Goal: Task Accomplishment & Management: Complete application form

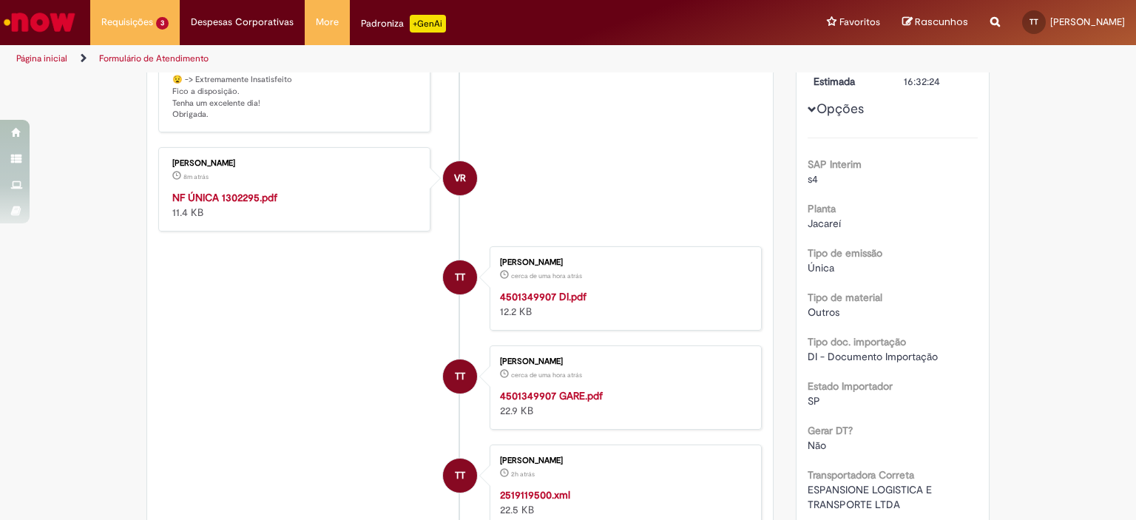
scroll to position [148, 0]
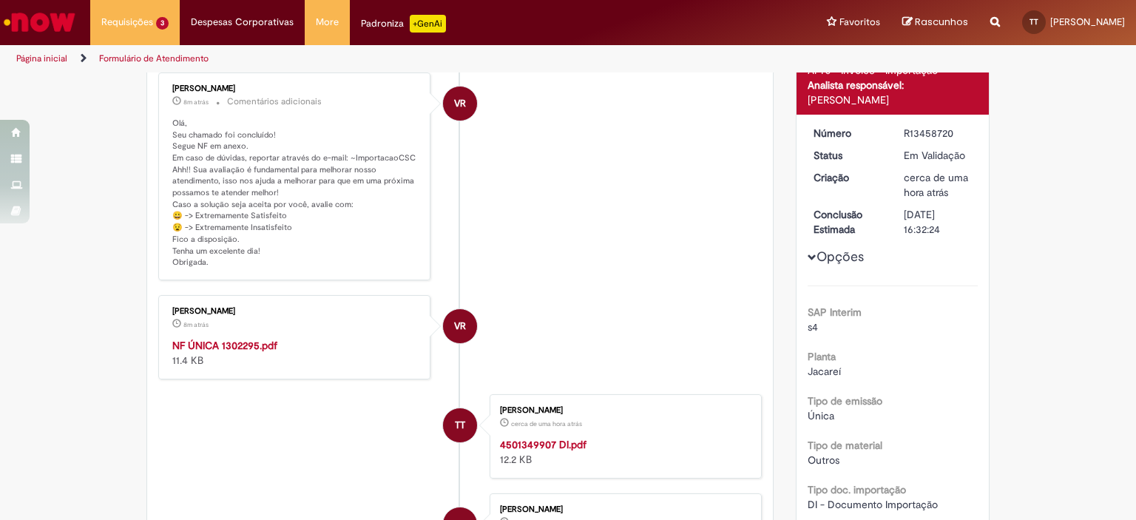
click at [216, 344] on strong "NF ÚNICA 1302295.pdf" at bounding box center [224, 345] width 105 height 13
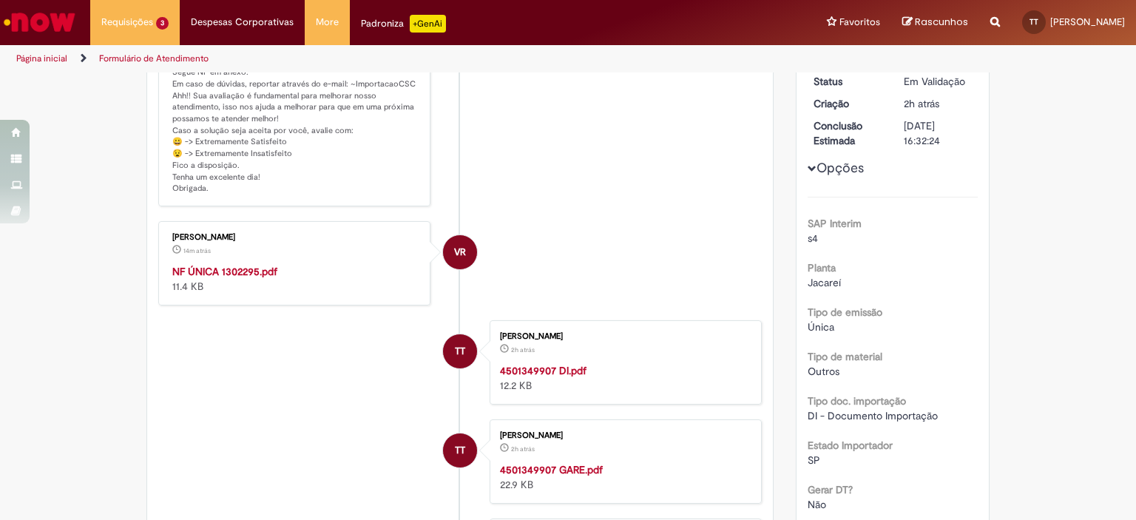
scroll to position [0, 0]
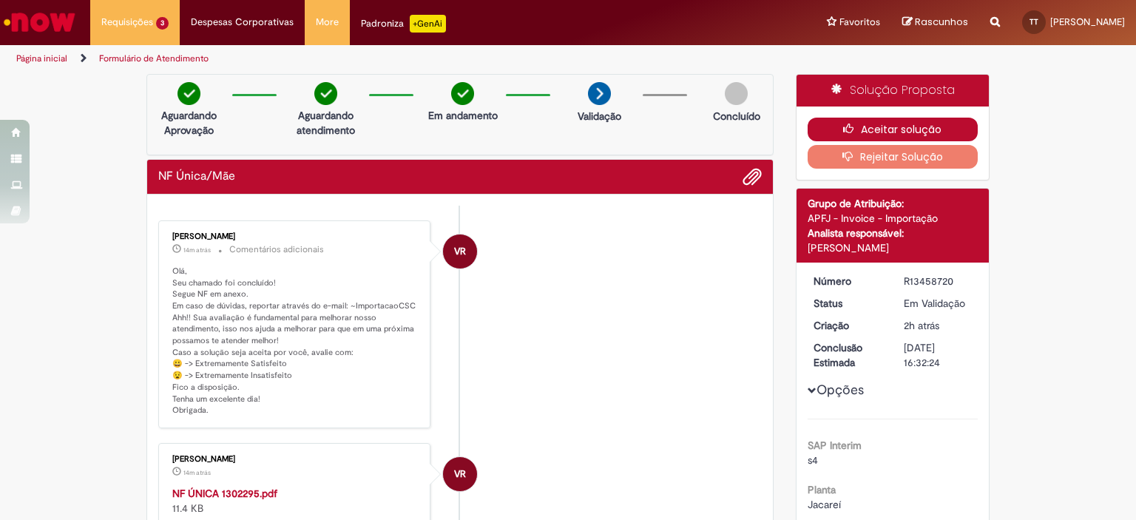
click at [873, 119] on button "Aceitar solução" at bounding box center [892, 130] width 171 height 24
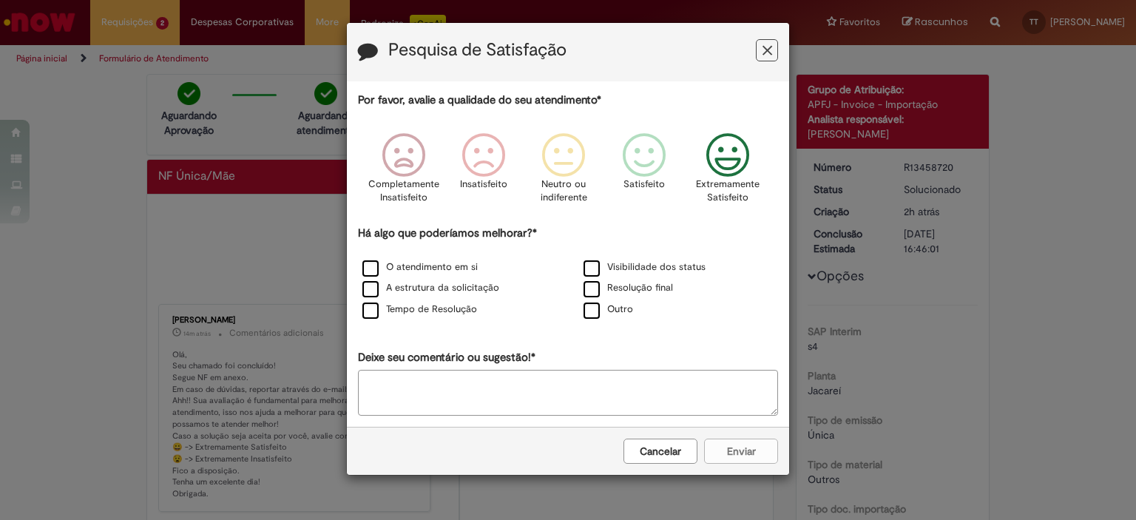
click at [725, 138] on icon "Feedback" at bounding box center [727, 155] width 55 height 44
click at [592, 268] on label "Visibilidade dos status" at bounding box center [644, 267] width 122 height 14
click at [590, 286] on label "Resolução final" at bounding box center [627, 288] width 89 height 14
click at [365, 270] on label "O atendimento em si" at bounding box center [419, 267] width 115 height 14
click at [359, 289] on div "A estrutura da solicitação" at bounding box center [457, 288] width 218 height 18
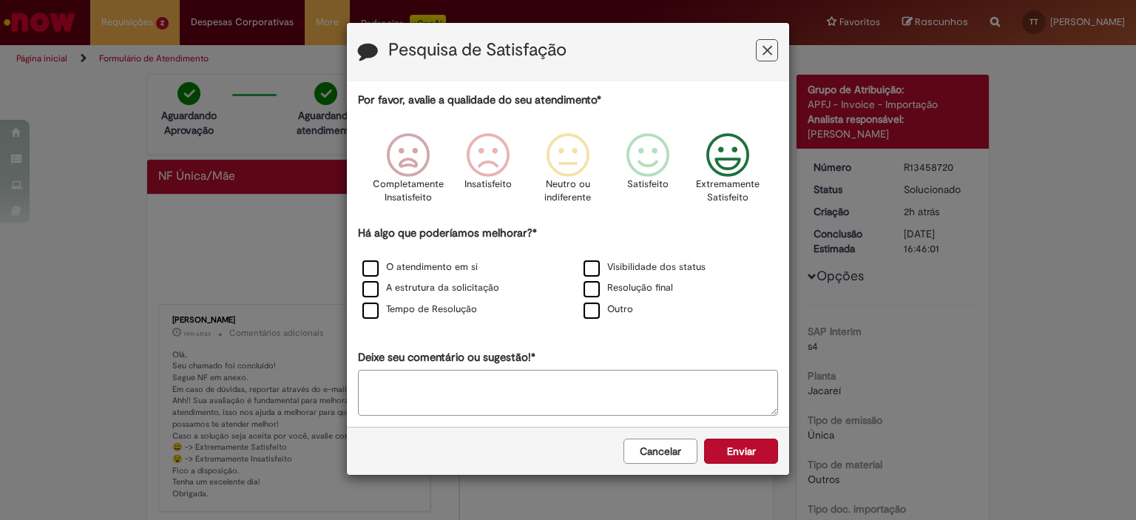
drag, startPoint x: 368, startPoint y: 308, endPoint x: 378, endPoint y: 298, distance: 14.1
click at [375, 302] on label "Tempo de Resolução" at bounding box center [419, 309] width 115 height 14
click at [374, 288] on label "A estrutura da solicitação" at bounding box center [430, 288] width 137 height 14
click at [753, 445] on button "Enviar" at bounding box center [741, 450] width 74 height 25
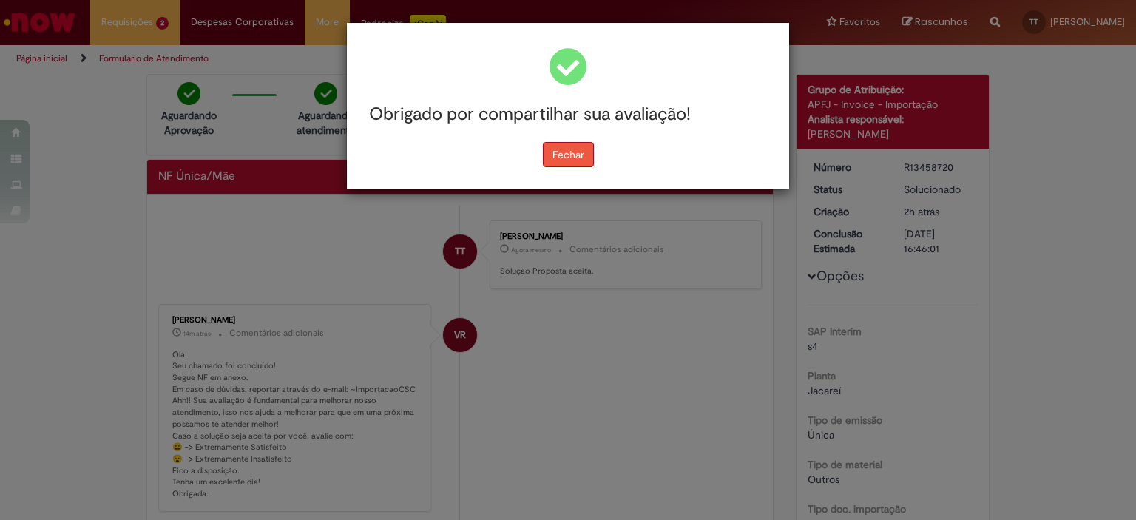
click at [573, 153] on button "Fechar" at bounding box center [568, 154] width 51 height 25
